Goal: Browse casually

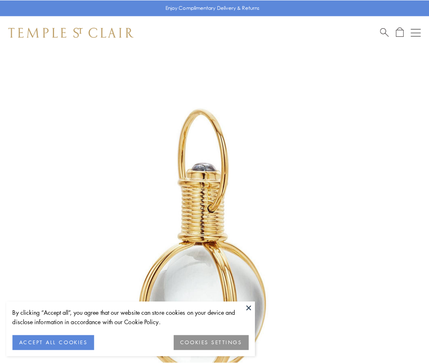
scroll to position [213, 0]
